Goal: Task Accomplishment & Management: Complete application form

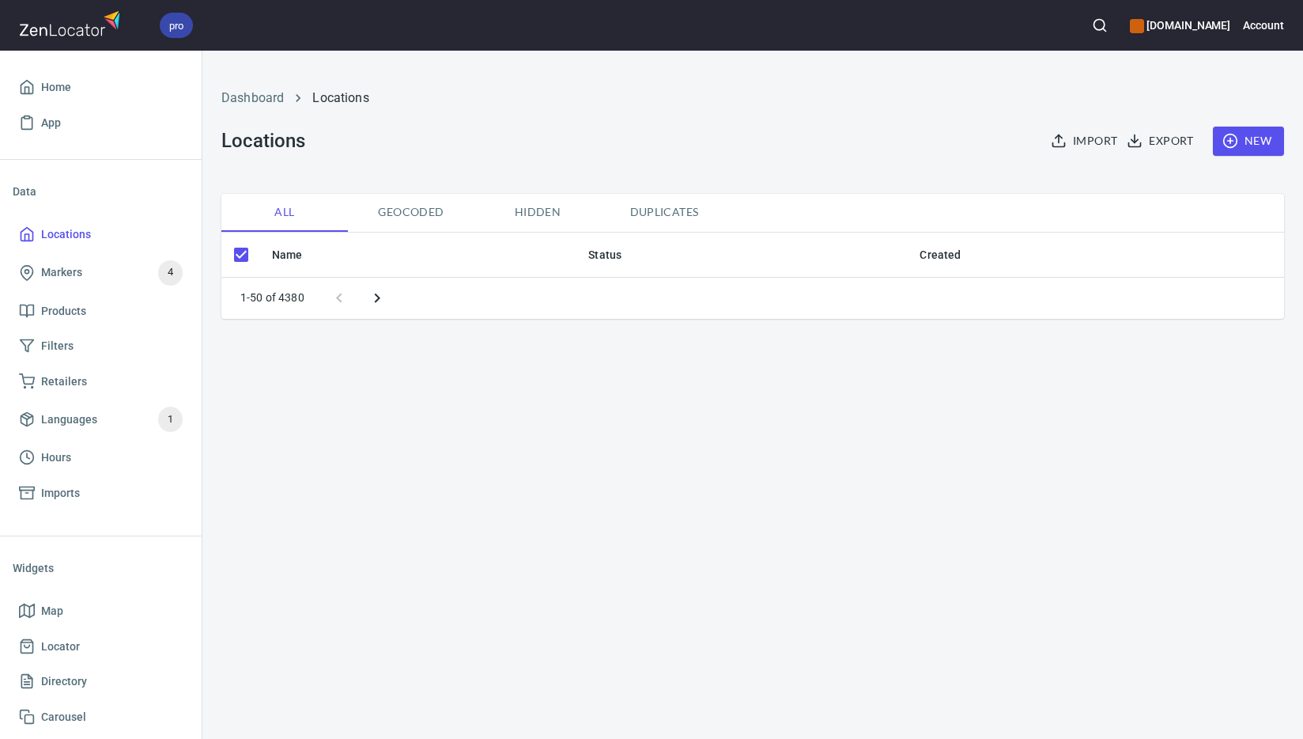
checkbox input "false"
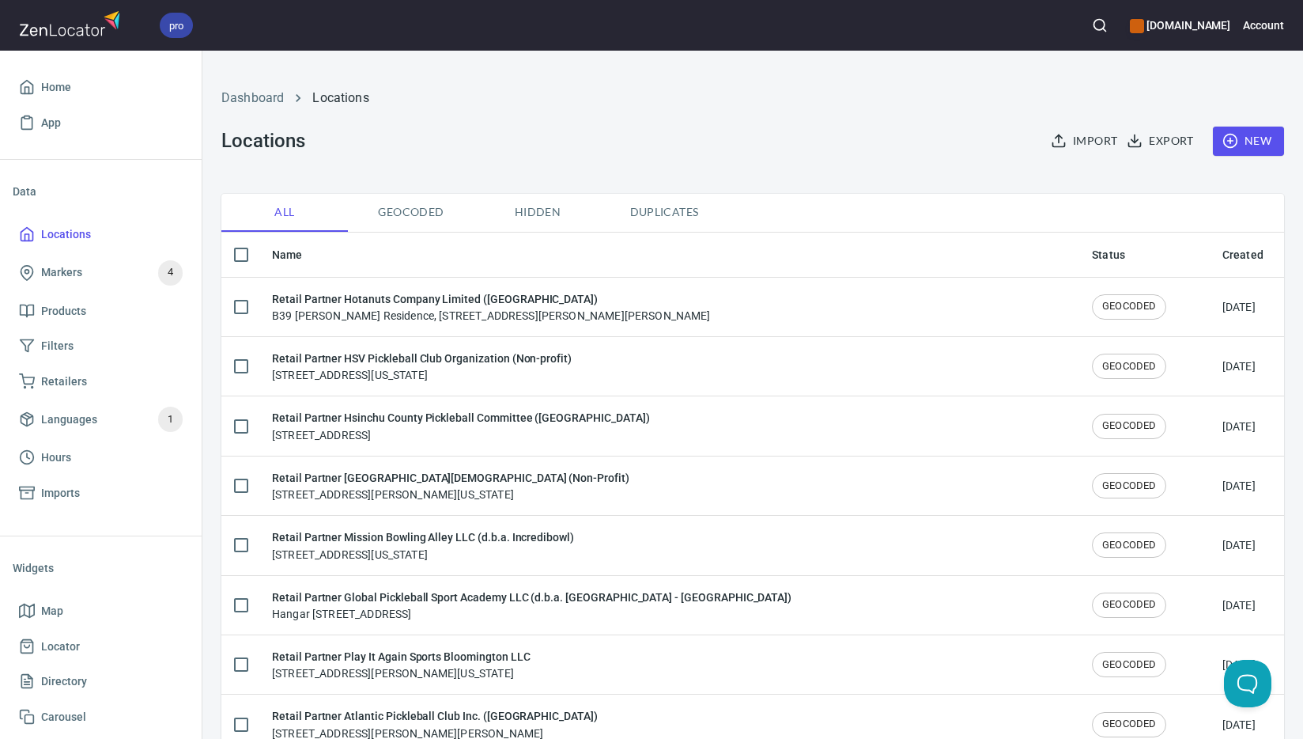
click at [1257, 136] on span "New" at bounding box center [1249, 141] width 46 height 20
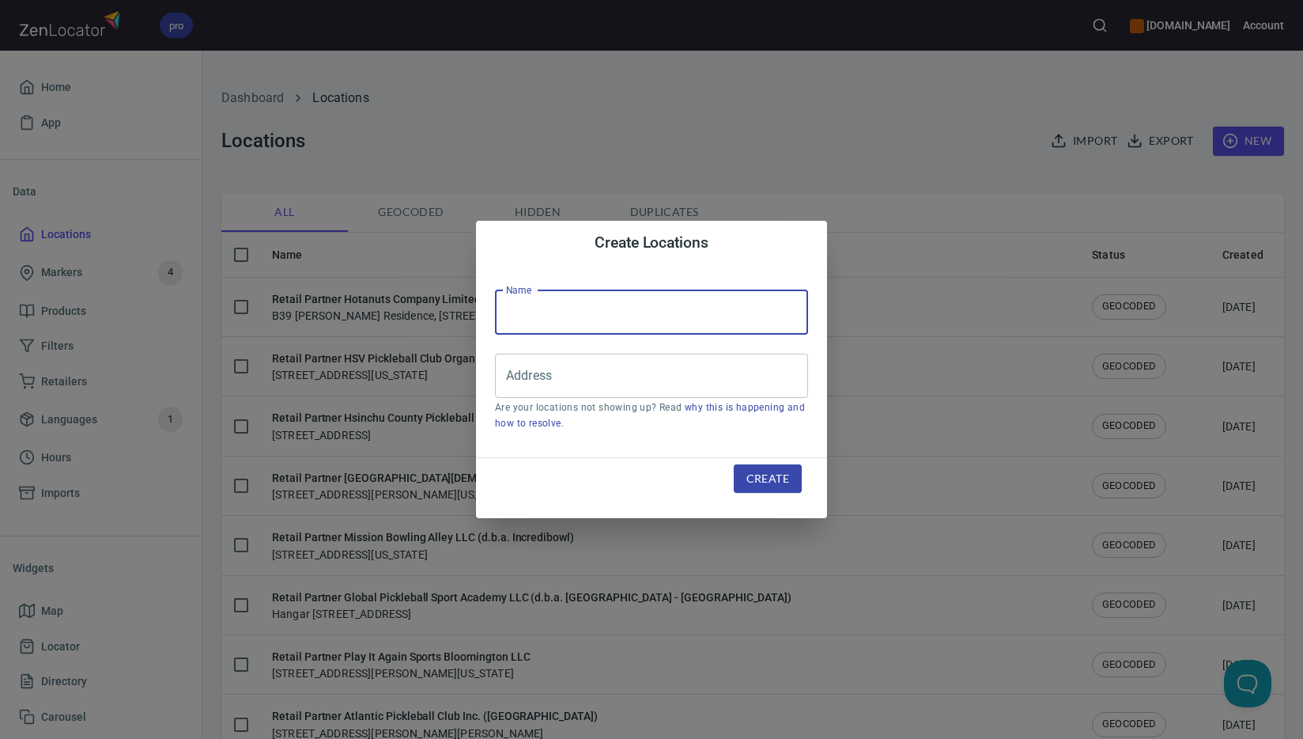
click at [653, 317] on input "text" at bounding box center [651, 312] width 313 height 44
paste input "Fever Pickleball Club & Academy ([GEOGRAPHIC_DATA])"
type input "Retail Partner Fever Pickleball Club & Academy ([GEOGRAPHIC_DATA])"
click at [635, 381] on input "Address" at bounding box center [639, 376] width 275 height 30
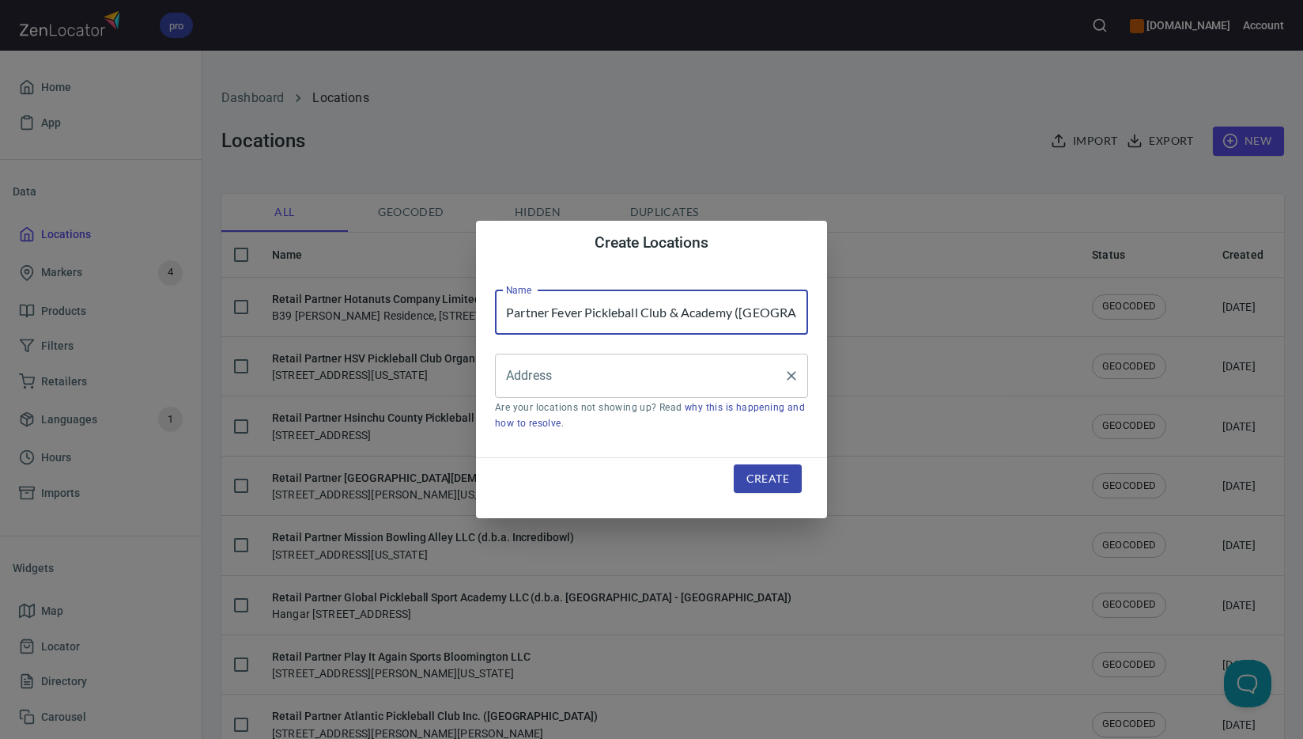
scroll to position [0, 0]
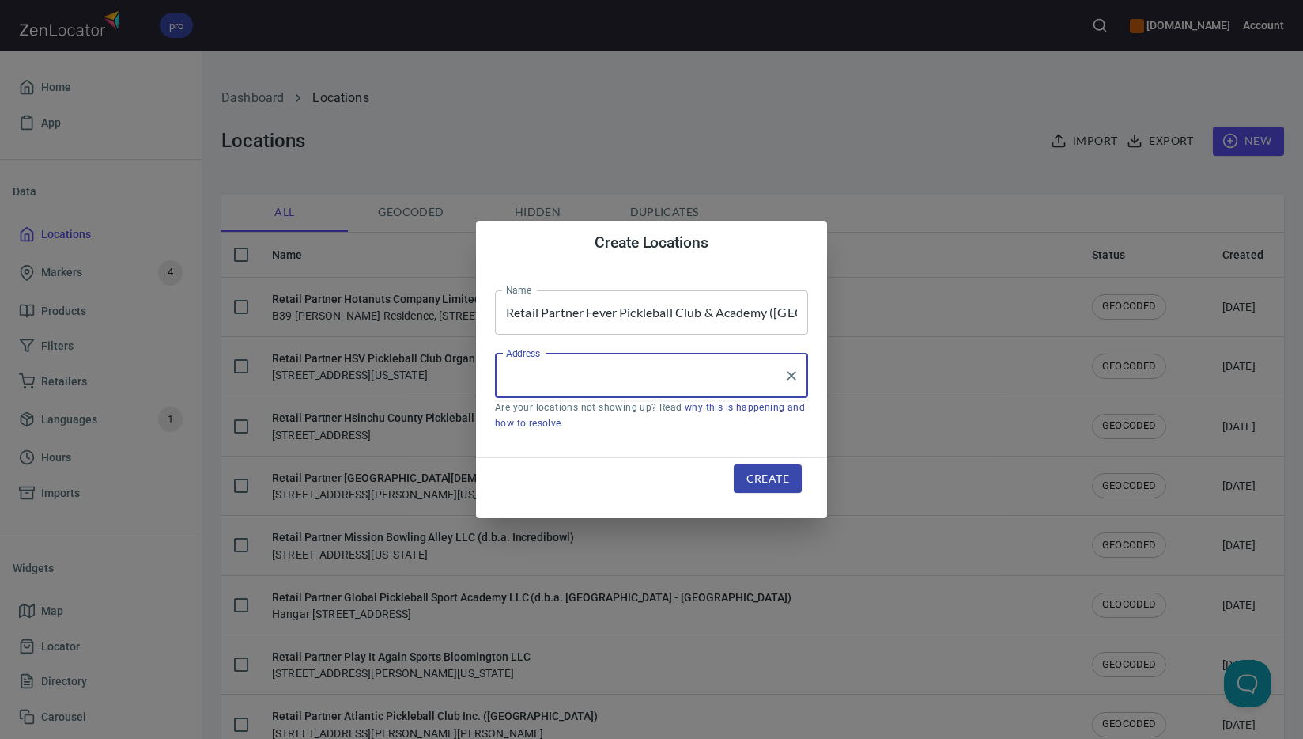
paste input "[STREET_ADDRESS][PERSON_NAME]"
drag, startPoint x: 693, startPoint y: 381, endPoint x: 425, endPoint y: 365, distance: 268.6
click at [425, 365] on div "Create Locations Name Retail Partner Fever Pickleball Club & Academy ([GEOGRAPH…" at bounding box center [651, 369] width 1303 height 739
paste input "[GEOGRAPHIC_DATA]"
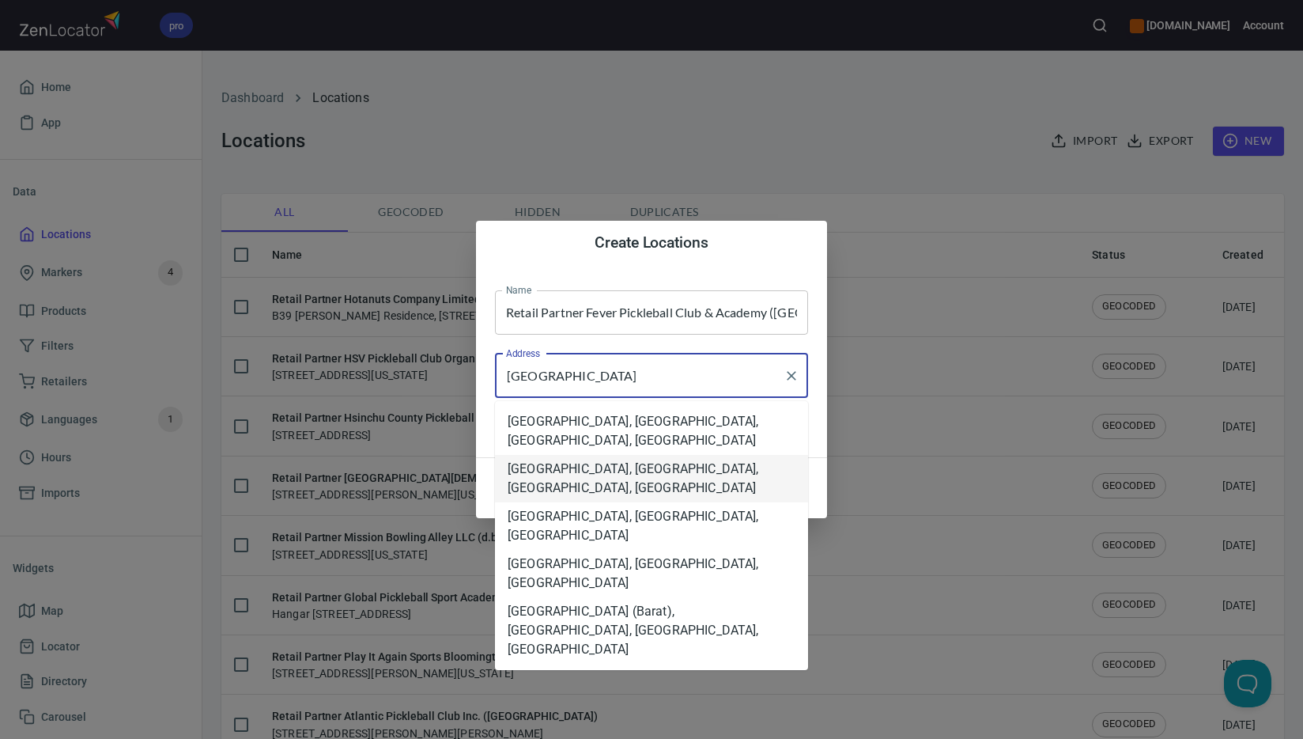
click at [691, 455] on li "[GEOGRAPHIC_DATA], [GEOGRAPHIC_DATA], [GEOGRAPHIC_DATA], [GEOGRAPHIC_DATA]" at bounding box center [651, 478] width 313 height 47
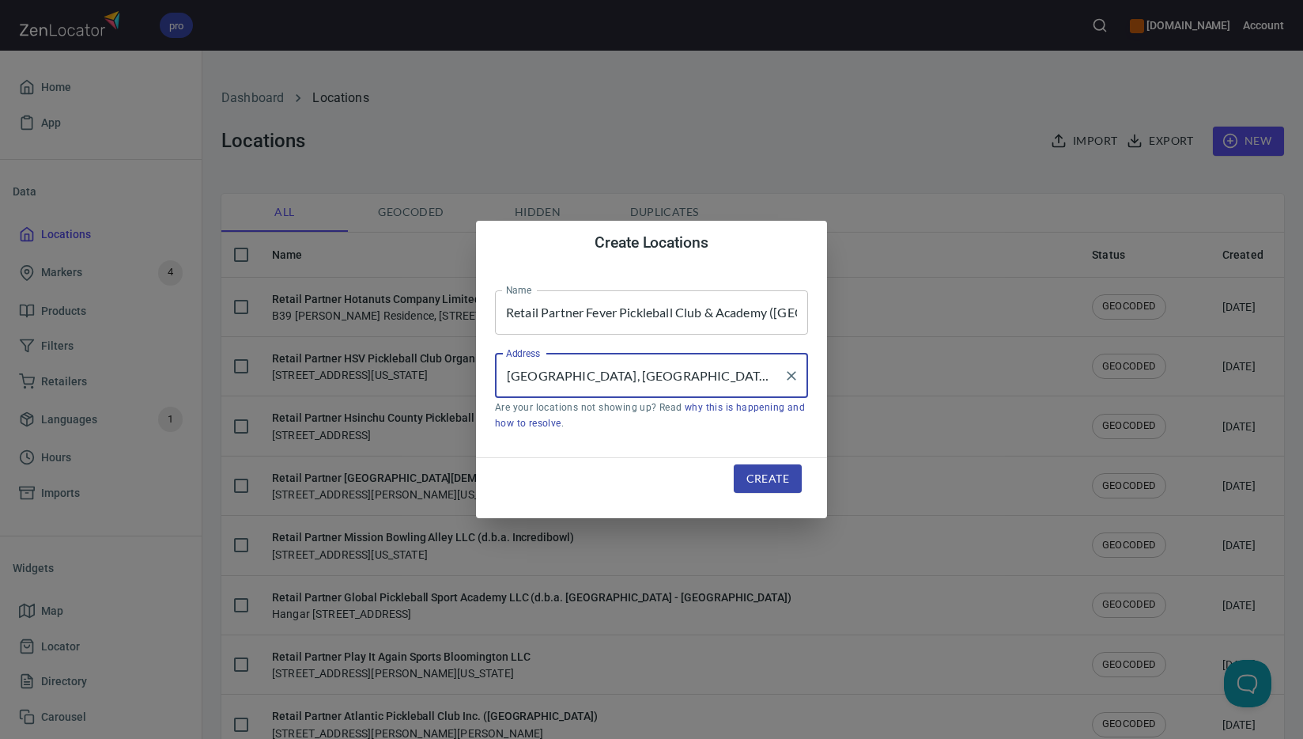
type input "[GEOGRAPHIC_DATA], [GEOGRAPHIC_DATA], [GEOGRAPHIC_DATA], [GEOGRAPHIC_DATA]"
click at [768, 481] on span "Create" at bounding box center [767, 479] width 43 height 20
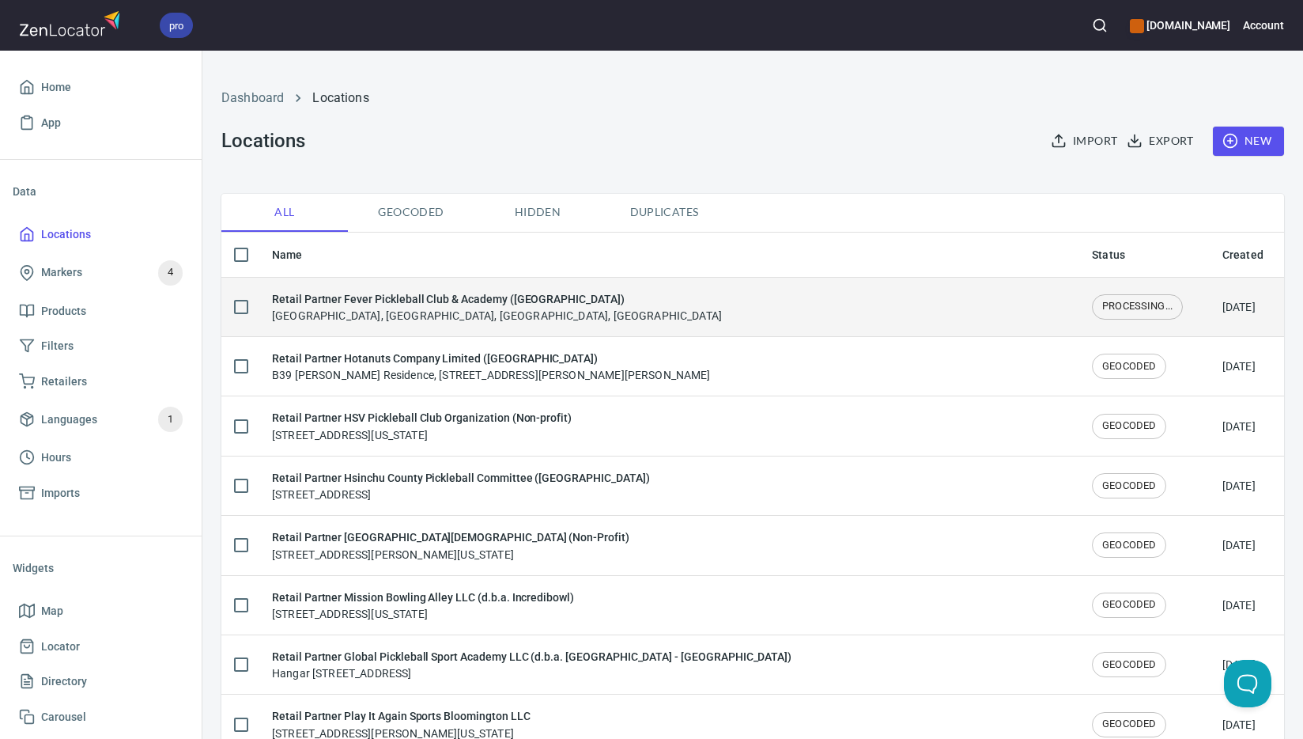
click at [463, 313] on div "Retail Partner Fever Pickleball Club & Academy ([GEOGRAPHIC_DATA]) [GEOGRAPHIC_…" at bounding box center [497, 306] width 450 height 33
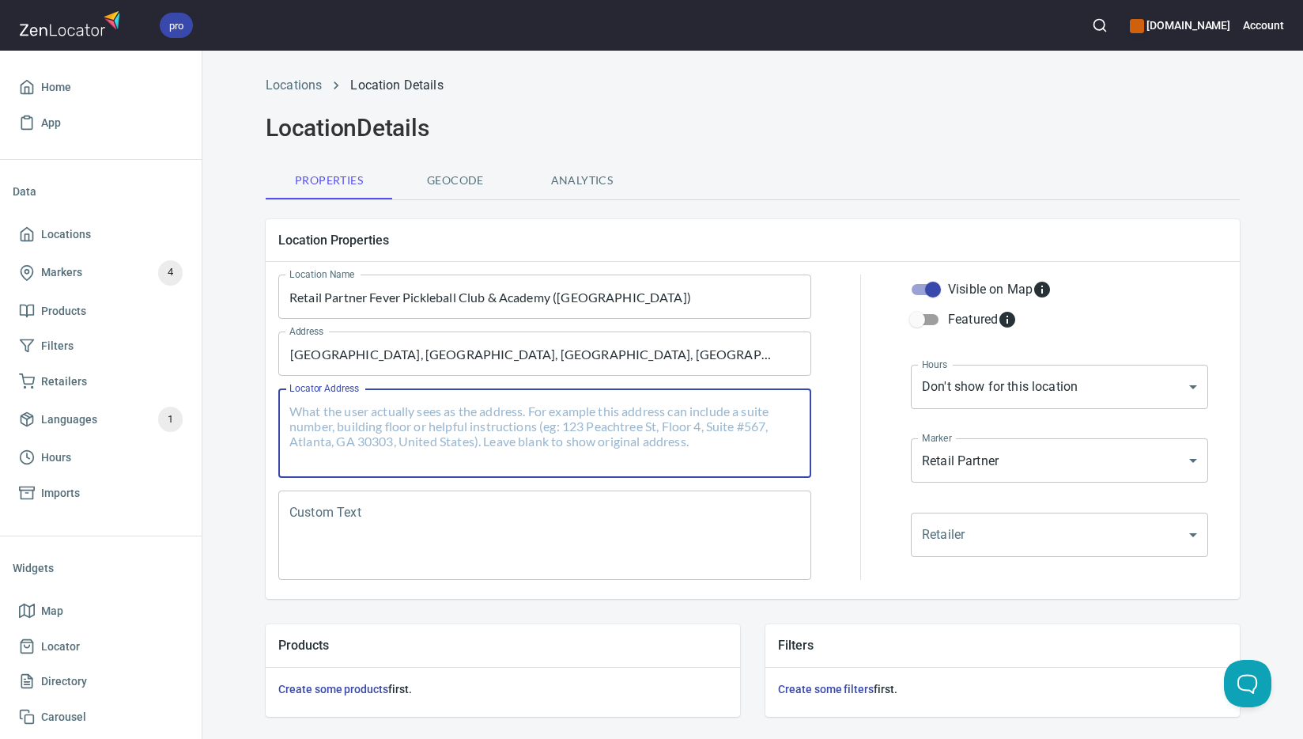
click at [513, 420] on textarea "Locator Address" at bounding box center [544, 433] width 511 height 60
